Goal: Task Accomplishment & Management: Manage account settings

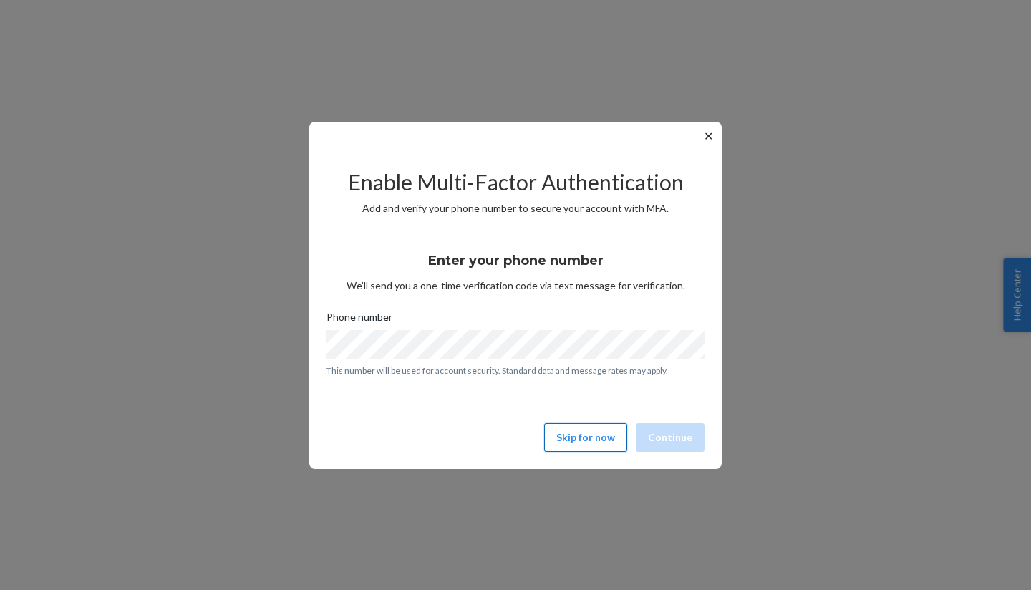
click at [581, 445] on button "Skip for now" at bounding box center [585, 437] width 83 height 29
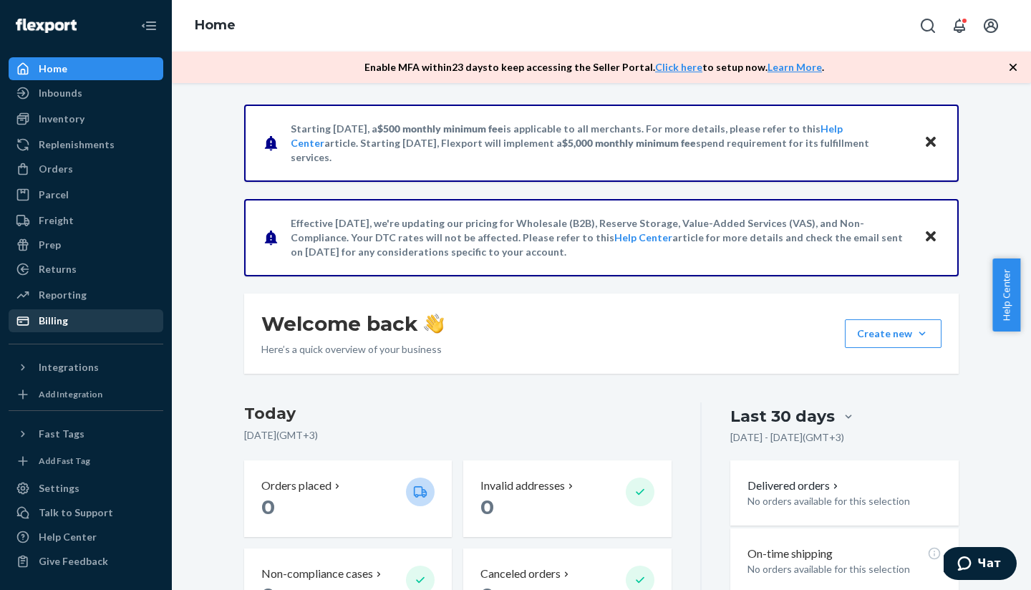
click at [64, 316] on div "Billing" at bounding box center [53, 321] width 29 height 14
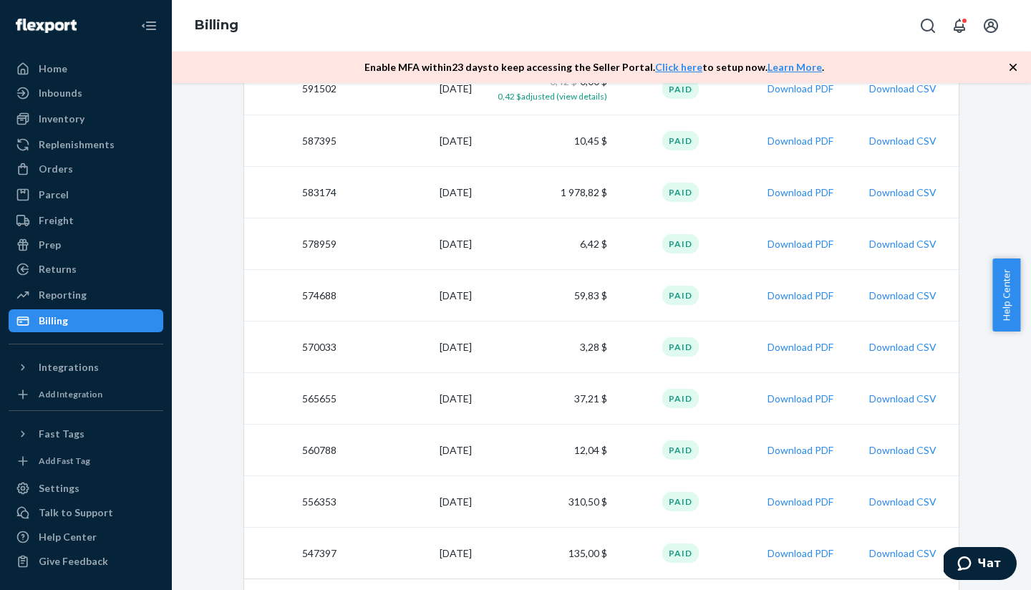
scroll to position [402, 0]
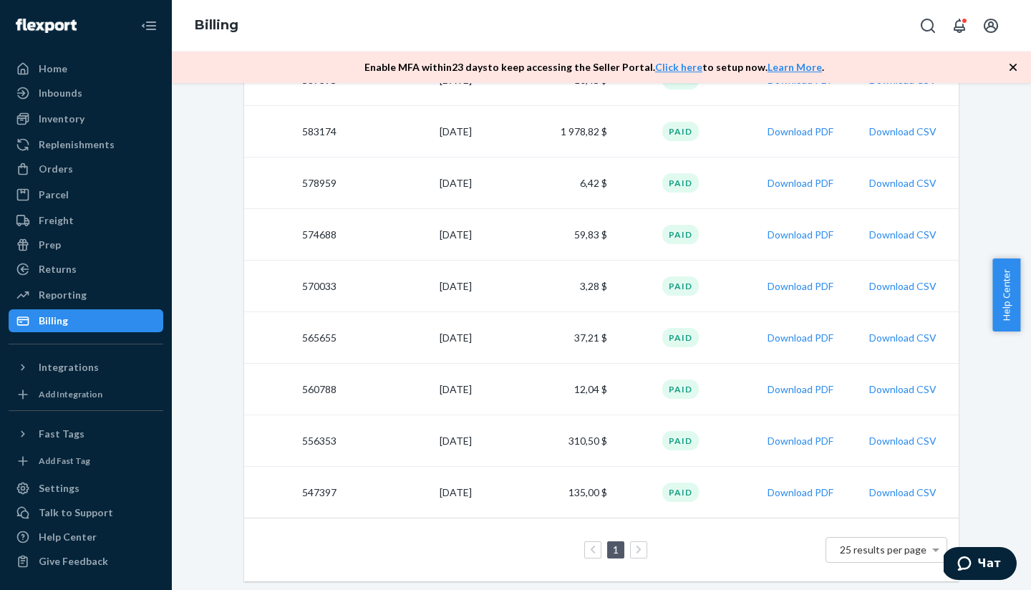
click at [631, 553] on link at bounding box center [639, 549] width 16 height 17
click at [636, 551] on icon at bounding box center [639, 550] width 6 height 10
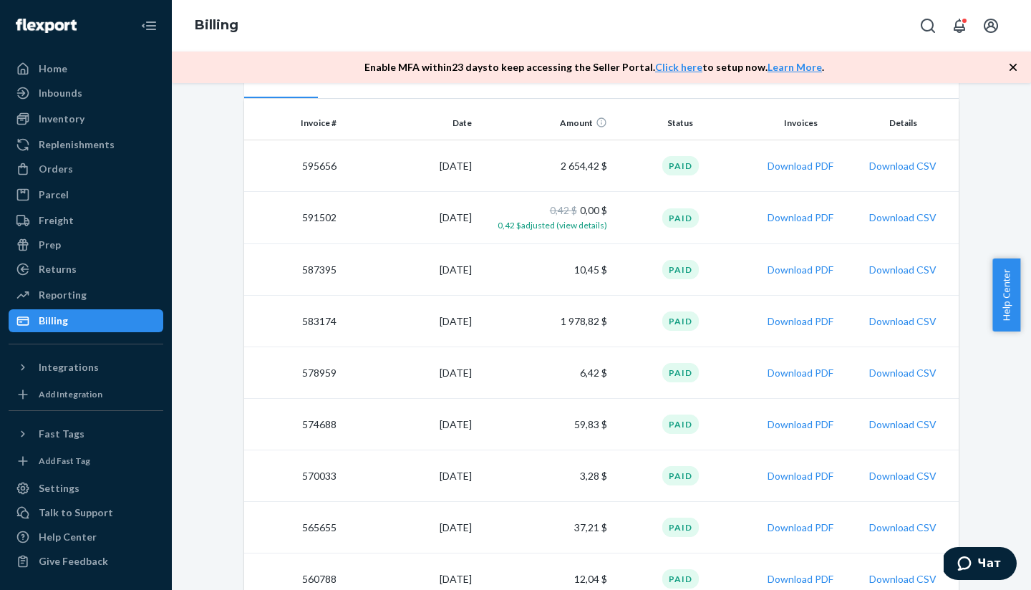
scroll to position [203, 0]
